Goal: Communication & Community: Answer question/provide support

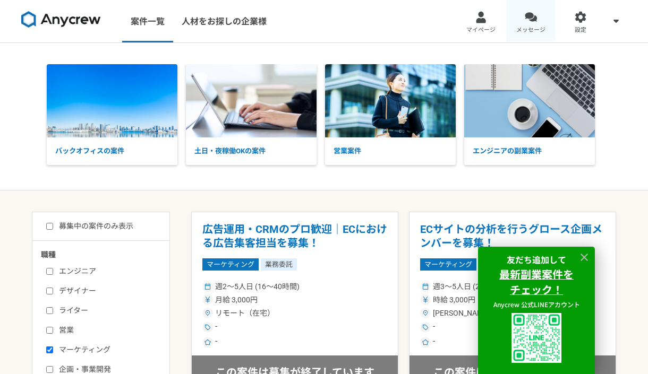
click at [530, 27] on span "メッセージ" at bounding box center [530, 30] width 29 height 8
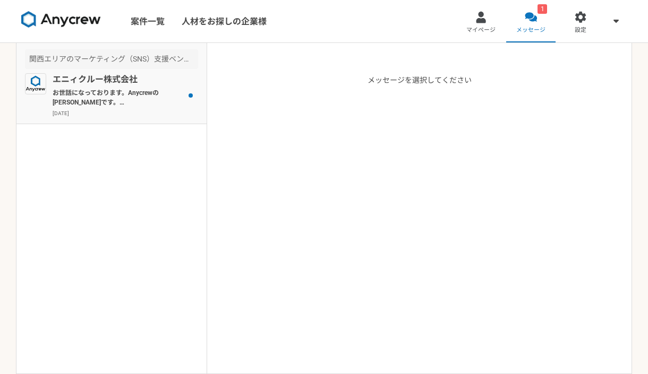
click at [138, 89] on p "お世話になっております。Anycrewの[PERSON_NAME]です。 先日はお時間いただきありがとうございました。 株式会社Cloud Illusionの…" at bounding box center [118, 97] width 131 height 19
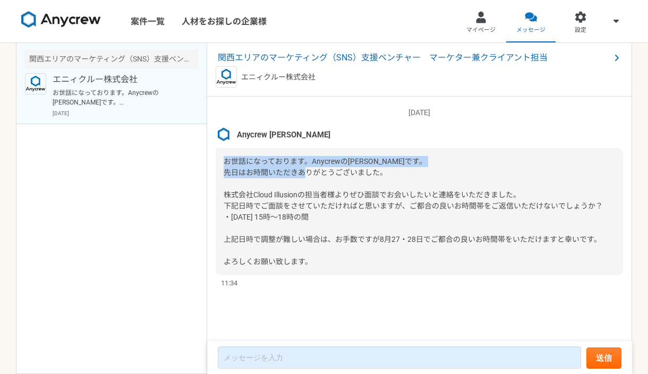
drag, startPoint x: 224, startPoint y: 164, endPoint x: 387, endPoint y: 178, distance: 163.7
click at [387, 178] on div "お世話になっております。Anycrewの[PERSON_NAME]です。 先日はお時間いただきありがとうございました。 株式会社Cloud Illusionの…" at bounding box center [419, 211] width 407 height 127
copy span "お世話になっております。Anycrewの小川です。 先日はお時間いただきありがとうございました。"
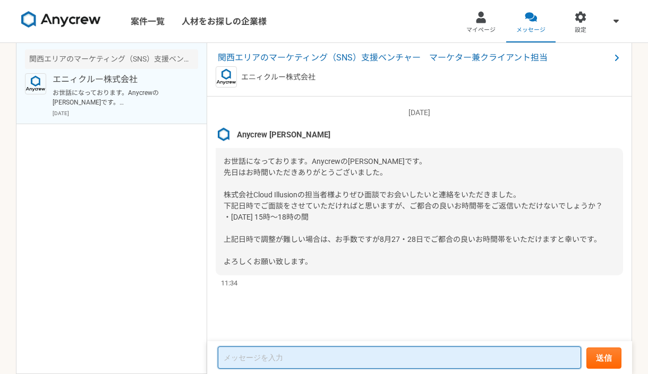
click at [241, 350] on textarea at bounding box center [399, 358] width 363 height 22
paste textarea "お世話になっております。Anycrewの小川です。 先日はお時間いただきありがとうございました。"
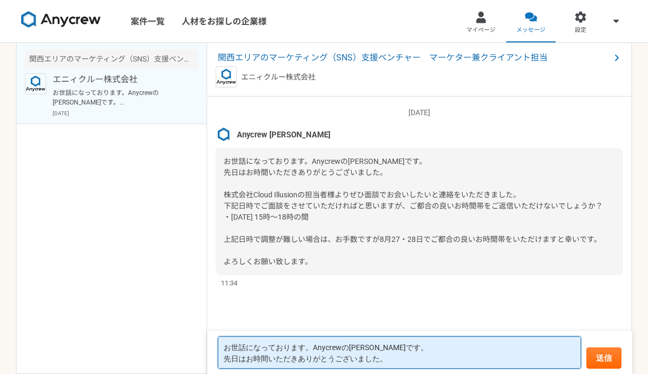
drag, startPoint x: 311, startPoint y: 349, endPoint x: 361, endPoint y: 349, distance: 50.5
click at [361, 349] on textarea "お世話になっております。Anycrewの小川です。 先日はお時間いただきありがとうございました。" at bounding box center [399, 353] width 363 height 32
click at [237, 359] on textarea "お世話になっております。魚見です。 先日はお時間いただきありがとうございました。" at bounding box center [399, 353] width 363 height 32
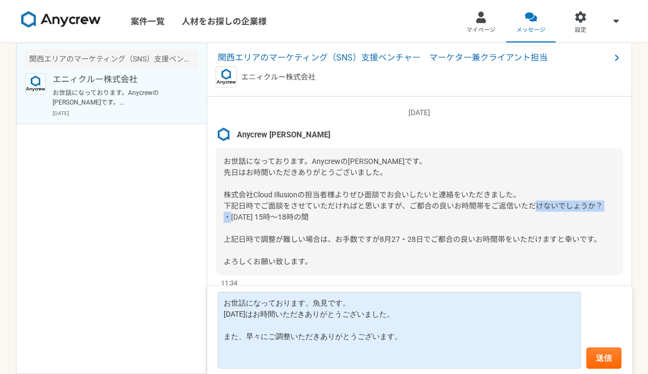
drag, startPoint x: 230, startPoint y: 220, endPoint x: 276, endPoint y: 219, distance: 46.2
click at [276, 219] on span "お世話になっております。Anycrewの[PERSON_NAME]です。 先日はお時間いただきありがとうございました。 株式会社Cloud Illusionの…" at bounding box center [413, 211] width 379 height 109
copy span "8/26(火) 15時"
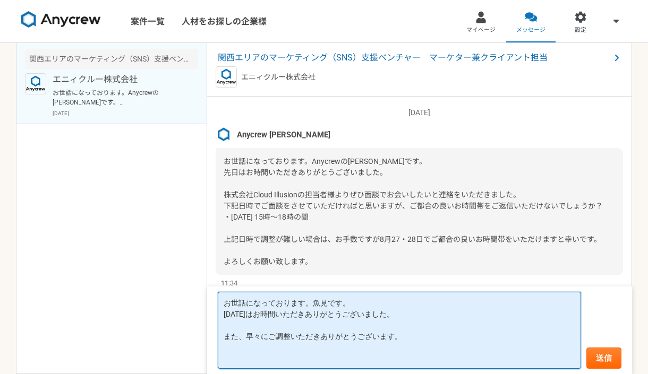
click at [252, 355] on textarea "お世話になっております。魚見です。 昨日はお時間いただきありがとうございました。 また、早々にご調整いただきありがとうございます。" at bounding box center [399, 330] width 363 height 77
paste textarea "8/26(火) 15時"
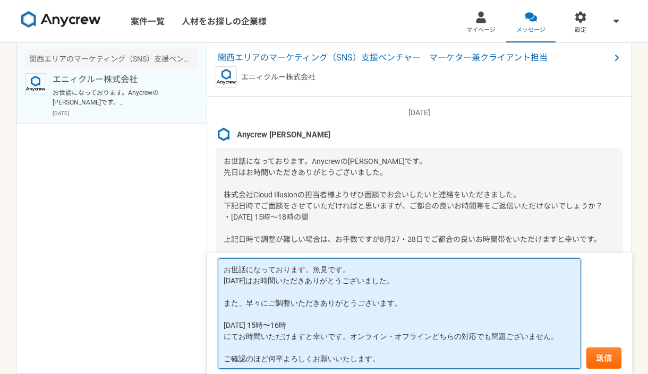
click at [348, 337] on textarea "お世話になっております。魚見です。 昨日はお時間いただきありがとうございました。 また、早々にご調整いただきありがとうございます。 8/26(火) 15時〜1…" at bounding box center [399, 314] width 363 height 110
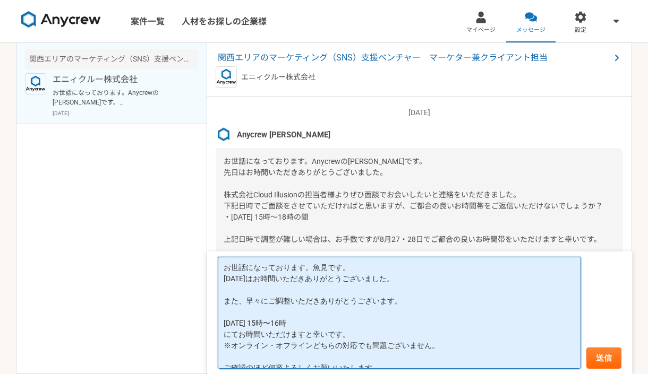
scroll to position [10, 0]
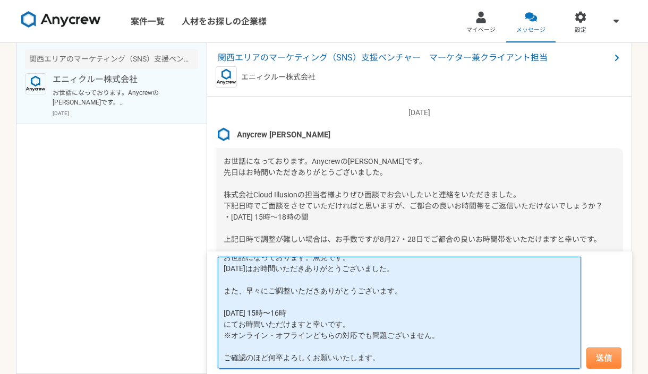
type textarea "お世話になっております。魚見です。 [DATE]はお時間いただきありがとうございました。 また、早々にご調整いただきありがとうございます。 [DATE] 15…"
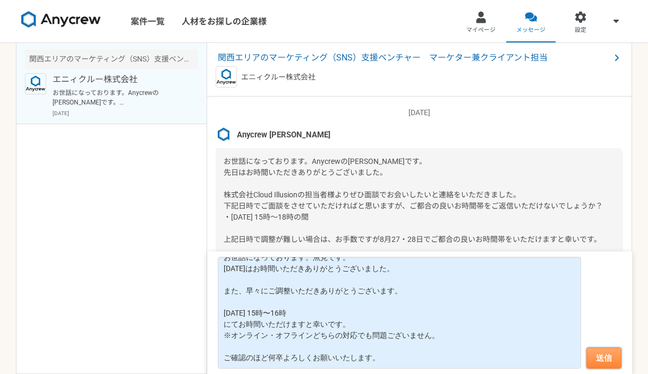
click at [599, 354] on button "送信" at bounding box center [603, 358] width 35 height 21
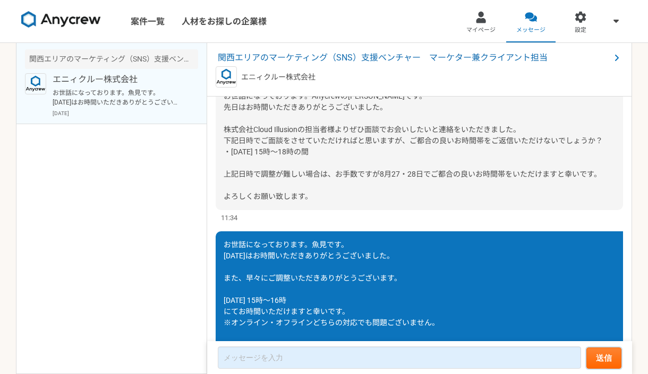
scroll to position [54, 0]
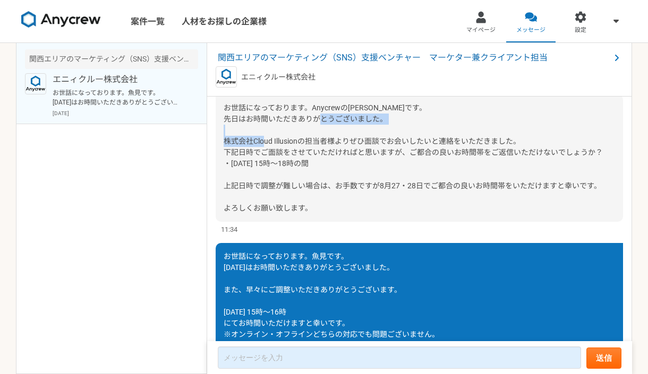
drag, startPoint x: 224, startPoint y: 141, endPoint x: 299, endPoint y: 141, distance: 75.4
click at [299, 141] on span "お世話になっております。Anycrewの[PERSON_NAME]です。 先日はお時間いただきありがとうございました。 株式会社Cloud Illusionの…" at bounding box center [413, 158] width 379 height 109
copy span "株式会社Cloud Illusion"
click at [299, 148] on span "お世話になっております。Anycrewの[PERSON_NAME]です。 先日はお時間いただきありがとうございました。 株式会社Cloud Illusionの…" at bounding box center [413, 158] width 379 height 109
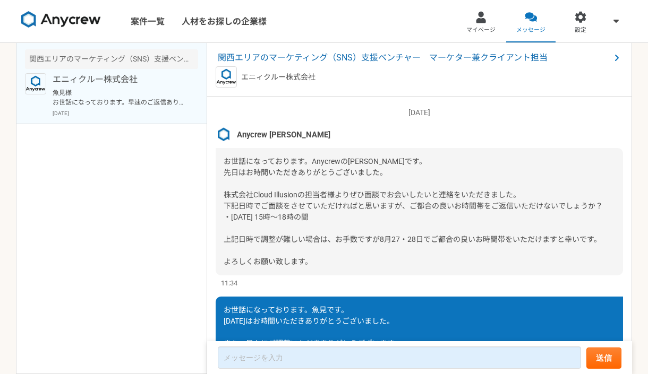
scroll to position [232, 0]
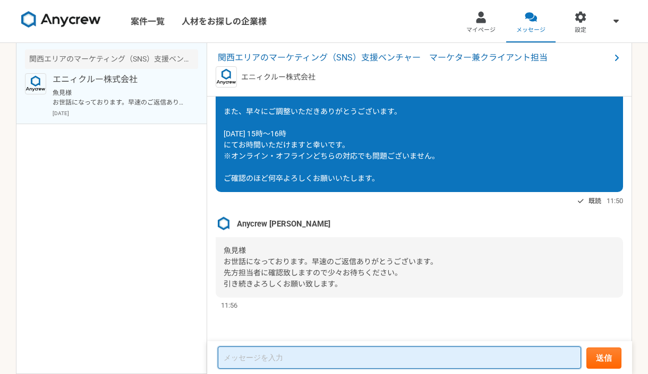
click at [257, 351] on textarea at bounding box center [399, 358] width 363 height 22
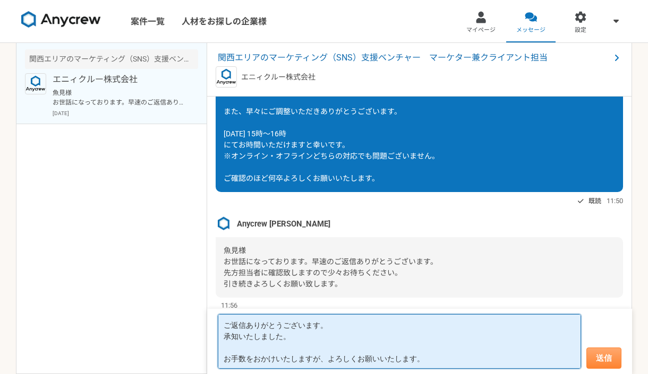
type textarea "ご返信ありがとうございます。 承知いたしました。 お手数をおかけいたしますが、よろしくお願いいたします。"
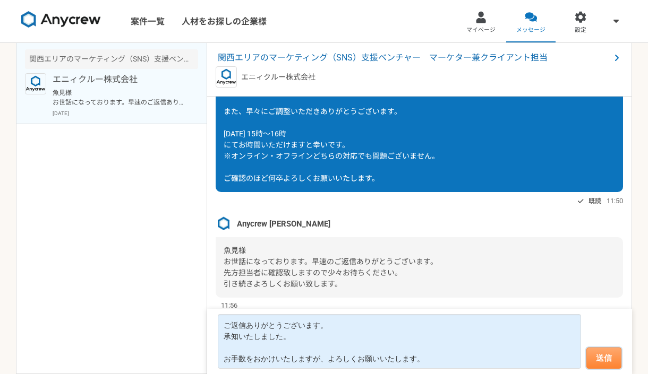
click at [607, 364] on button "送信" at bounding box center [603, 358] width 35 height 21
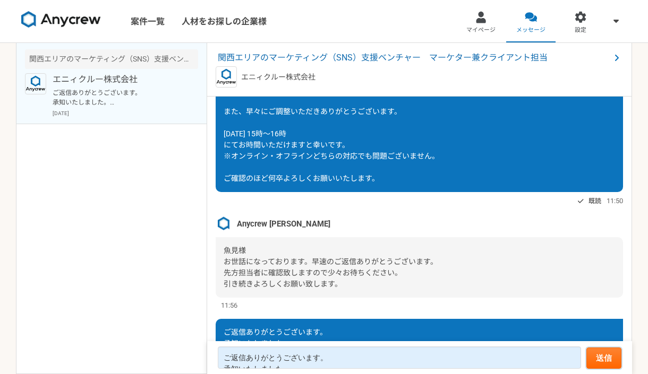
scroll to position [314, 0]
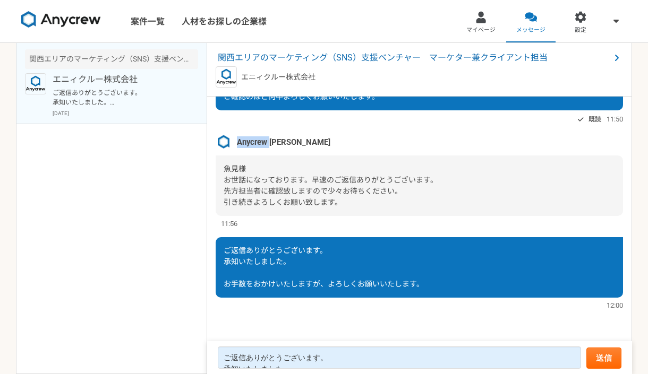
drag, startPoint x: 234, startPoint y: 140, endPoint x: 269, endPoint y: 140, distance: 34.5
click at [269, 140] on div "Anycrew [PERSON_NAME]" at bounding box center [419, 142] width 407 height 16
copy span "Anycrew"
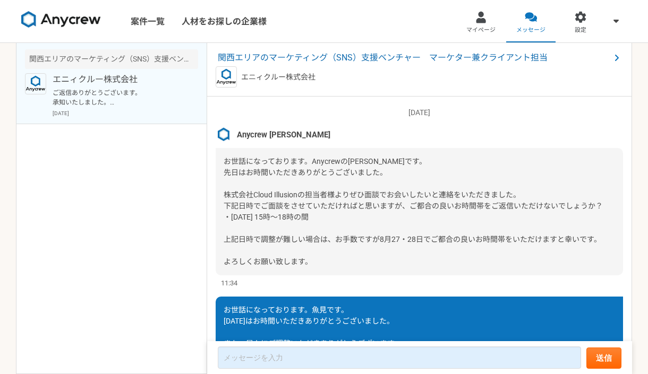
scroll to position [317, 0]
